Goal: Information Seeking & Learning: Find specific fact

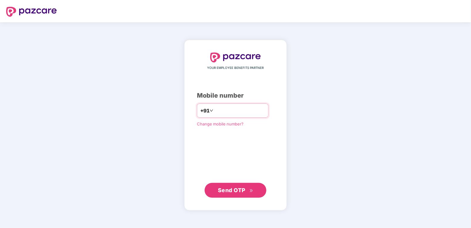
click at [229, 111] on input "number" at bounding box center [240, 111] width 51 height 10
drag, startPoint x: 210, startPoint y: 109, endPoint x: 241, endPoint y: 112, distance: 31.3
click at [215, 109] on input "**********" at bounding box center [240, 111] width 51 height 10
type input "**********"
click at [245, 188] on span "Send OTP" at bounding box center [231, 190] width 27 height 6
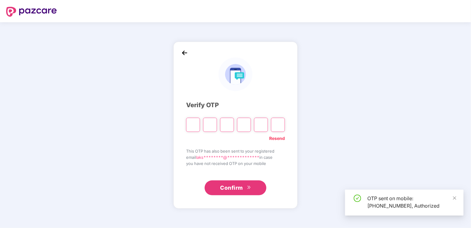
click at [194, 125] on input "Please enter verification code. Digit 1" at bounding box center [193, 125] width 14 height 14
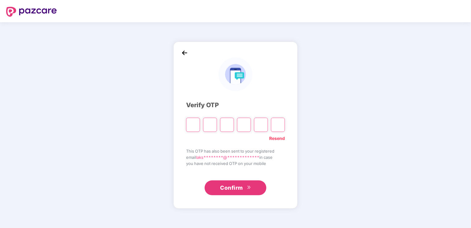
type input "*"
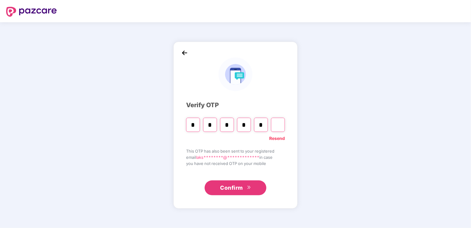
type input "*"
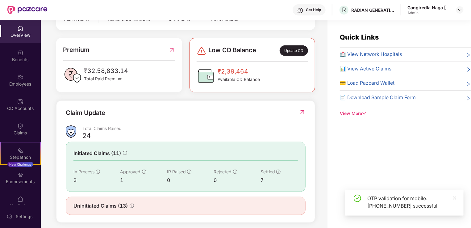
scroll to position [20, 0]
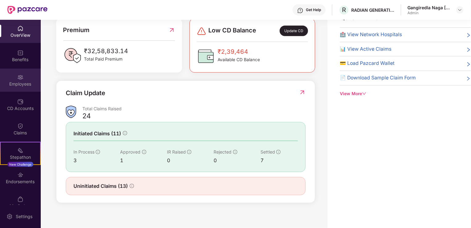
click at [16, 82] on div "Employees" at bounding box center [20, 84] width 41 height 6
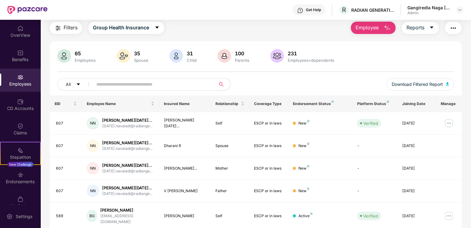
click at [152, 84] on input "text" at bounding box center [151, 84] width 111 height 9
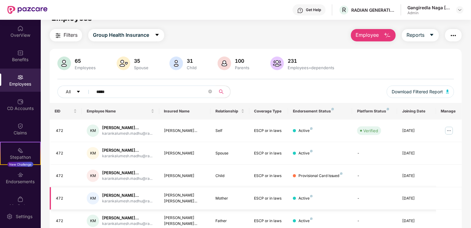
scroll to position [2, 0]
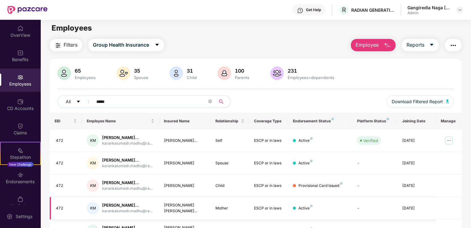
type input "*****"
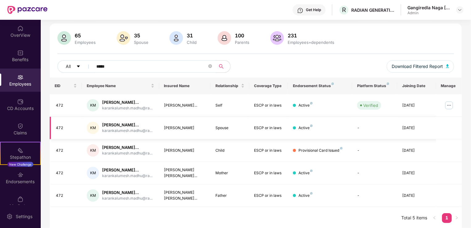
scroll to position [64, 0]
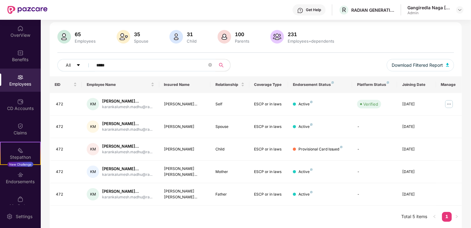
click at [258, 209] on div "EID Employee Name Insured Name Relationship Coverage Type Endorsement Status Pl…" at bounding box center [256, 152] width 412 height 152
click at [249, 214] on div "EID Employee Name Insured Name Relationship Coverage Type Endorsement Status Pl…" at bounding box center [256, 152] width 412 height 152
click at [276, 212] on div "EID Employee Name Insured Name Relationship Coverage Type Endorsement Status Pl…" at bounding box center [256, 152] width 412 height 152
click at [196, 216] on div "EID Employee Name Insured Name Relationship Coverage Type Endorsement Status Pl…" at bounding box center [256, 152] width 412 height 152
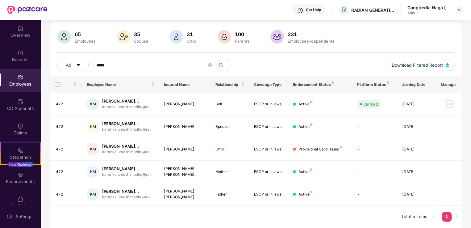
drag, startPoint x: 196, startPoint y: 216, endPoint x: 211, endPoint y: 217, distance: 14.5
click at [217, 216] on div "EID Employee Name Insured Name Relationship Coverage Type Endorsement Status Pl…" at bounding box center [256, 152] width 412 height 152
click at [254, 216] on div "EID Employee Name Insured Name Relationship Coverage Type Endorsement Status Pl…" at bounding box center [256, 152] width 412 height 152
click at [243, 215] on div "EID Employee Name Insured Name Relationship Coverage Type Endorsement Status Pl…" at bounding box center [256, 152] width 412 height 152
click at [290, 213] on div "EID Employee Name Insured Name Relationship Coverage Type Endorsement Status Pl…" at bounding box center [256, 152] width 412 height 152
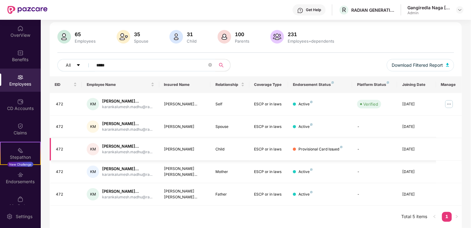
drag, startPoint x: 125, startPoint y: 137, endPoint x: 100, endPoint y: 128, distance: 26.6
click at [100, 143] on div "KM [PERSON_NAME]... karankalumesh.madhu@ra..." at bounding box center [120, 149] width 67 height 12
copy div "[PERSON_NAME]..."
click at [163, 208] on div "EID Employee Name Insured Name Relationship Coverage Type Endorsement Status Pl…" at bounding box center [256, 152] width 412 height 152
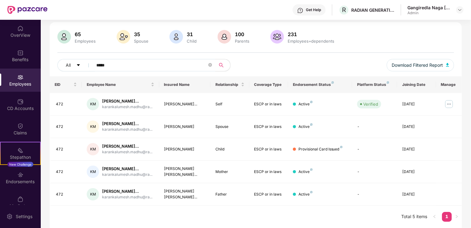
click at [144, 217] on div "EID Employee Name Insured Name Relationship Coverage Type Endorsement Status Pl…" at bounding box center [256, 152] width 412 height 152
click at [194, 217] on div "EID Employee Name Insured Name Relationship Coverage Type Endorsement Status Pl…" at bounding box center [256, 152] width 412 height 152
drag, startPoint x: 120, startPoint y: 81, endPoint x: 98, endPoint y: 76, distance: 21.8
click at [98, 98] on div "KM [PERSON_NAME]... karankalumesh.madhu@ra..." at bounding box center [120, 104] width 67 height 12
copy div "[PERSON_NAME]"
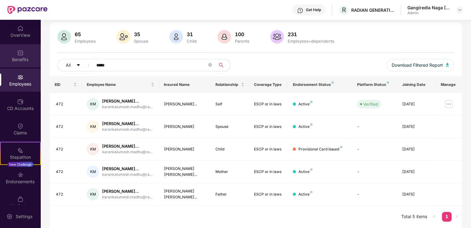
scroll to position [0, 0]
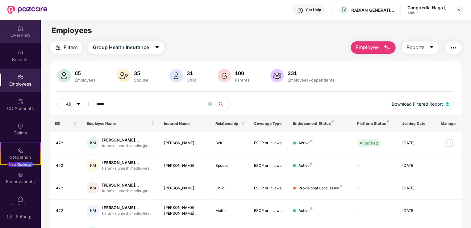
click at [19, 32] on div "OverView" at bounding box center [20, 35] width 41 height 6
